Goal: Transaction & Acquisition: Purchase product/service

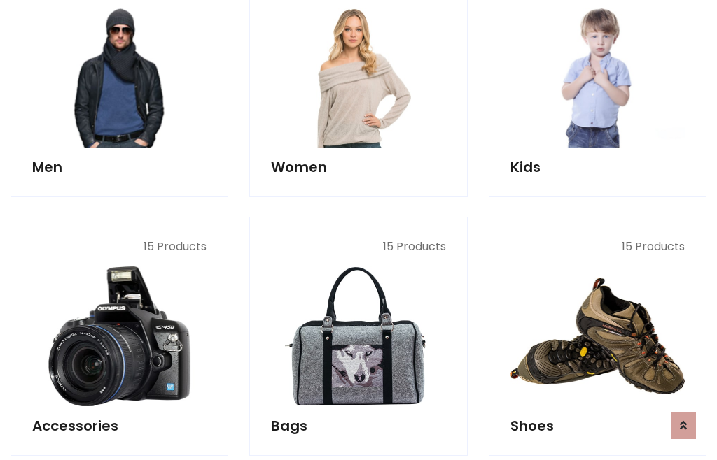
scroll to position [1015, 0]
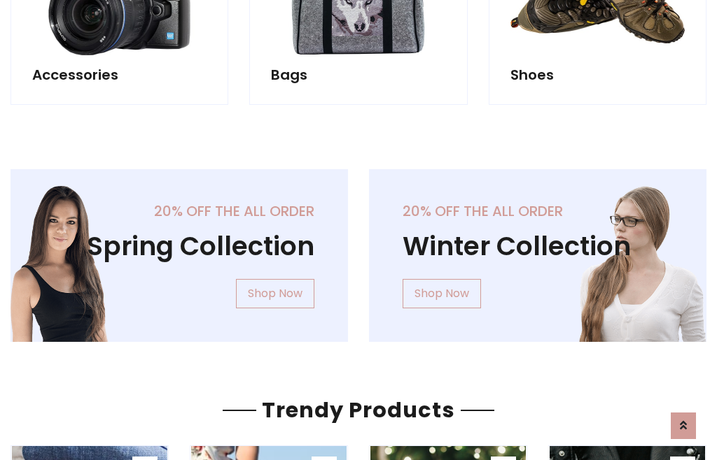
click at [358, 250] on div "20% off the all order Winter Collection Shop Now" at bounding box center [537, 266] width 358 height 195
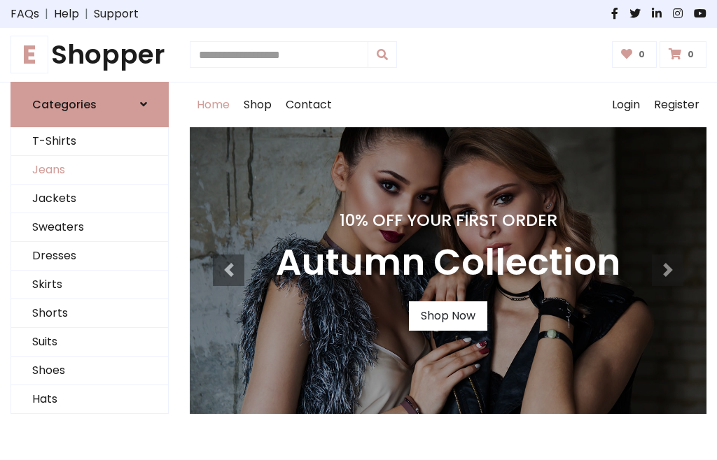
click at [90, 170] on link "Jeans" at bounding box center [89, 170] width 157 height 29
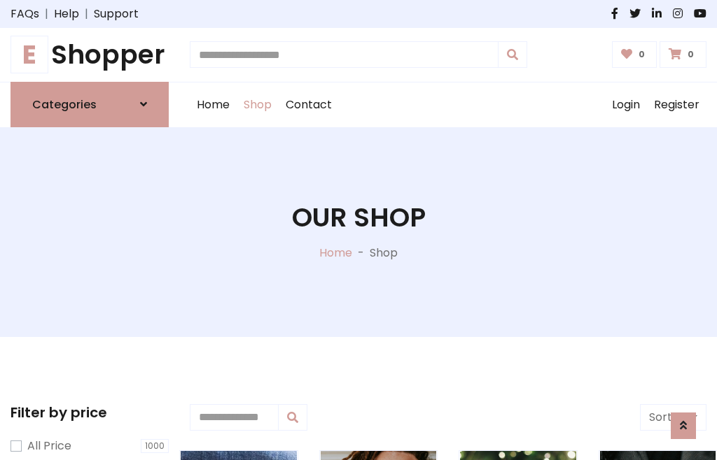
scroll to position [442, 0]
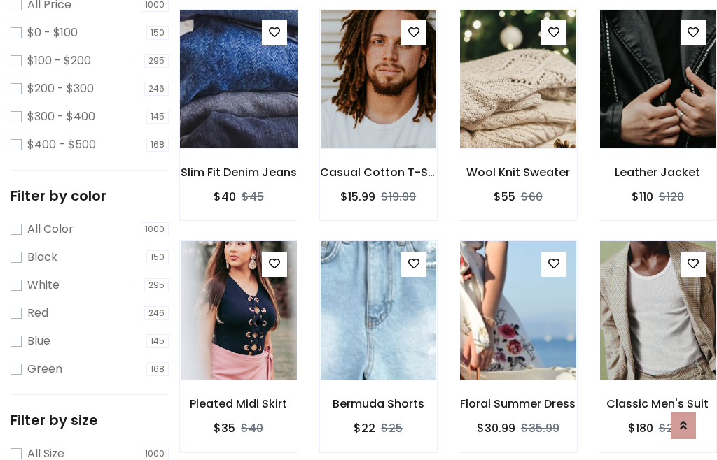
click at [238, 109] on img at bounding box center [238, 79] width 139 height 336
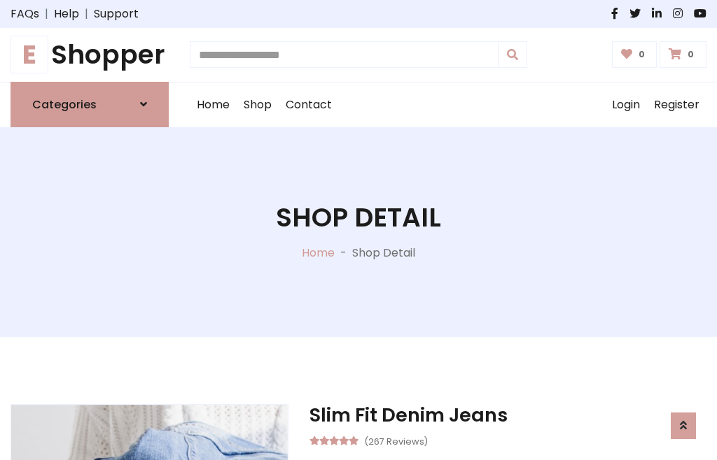
scroll to position [150, 0]
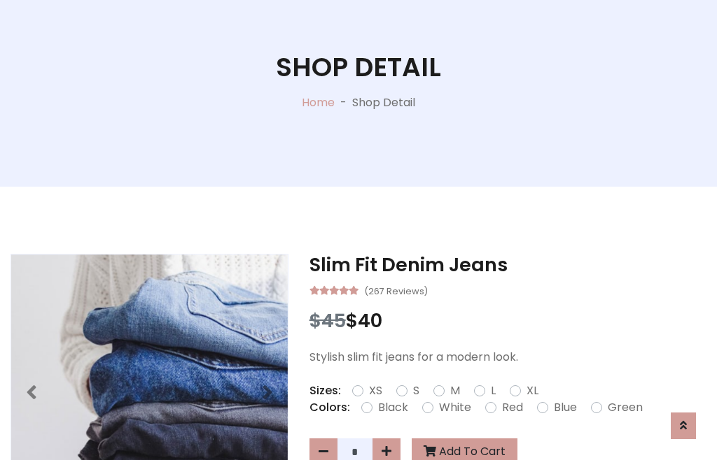
click at [510, 408] on label "Red" at bounding box center [512, 408] width 21 height 17
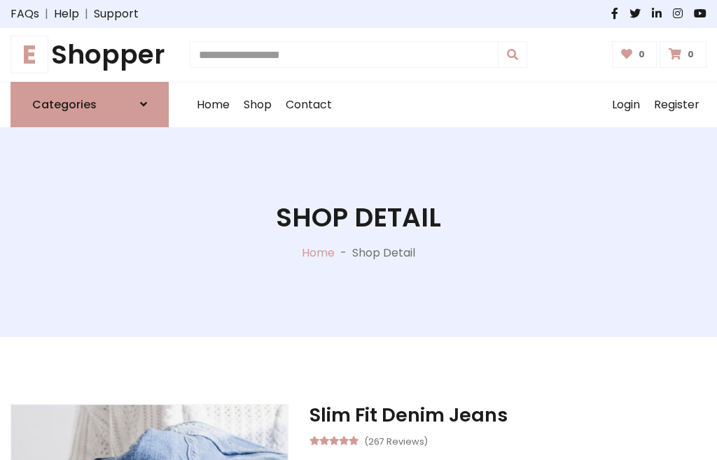
click at [358, 230] on h1 "Shop Detail" at bounding box center [358, 217] width 165 height 31
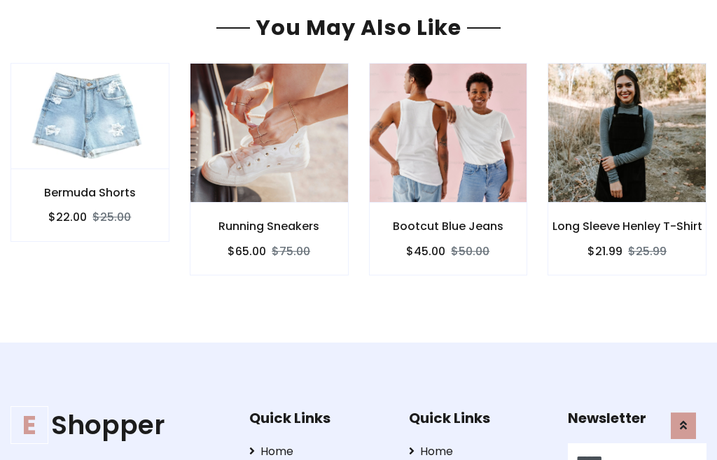
type input "******"
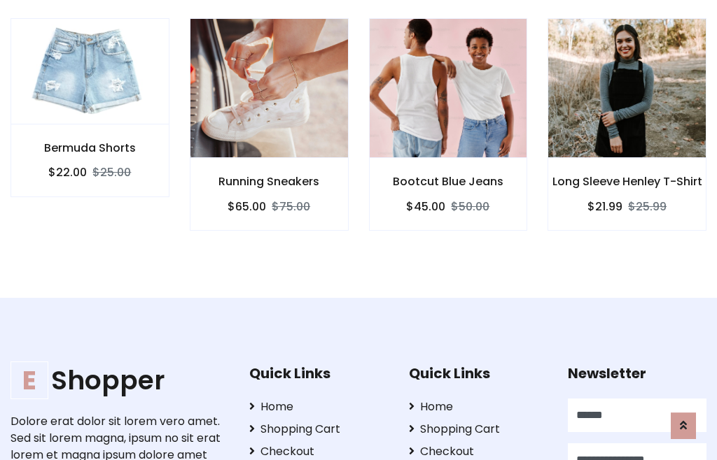
scroll to position [0, 1]
type input "**********"
